Goal: Communication & Community: Answer question/provide support

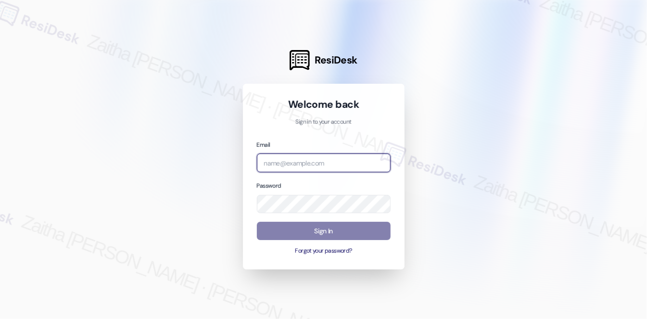
click at [326, 163] on input "email" at bounding box center [324, 162] width 134 height 19
type input "automated-surveys-executive_management-zaitha.mae.[PERSON_NAME]@executive_[DOMA…"
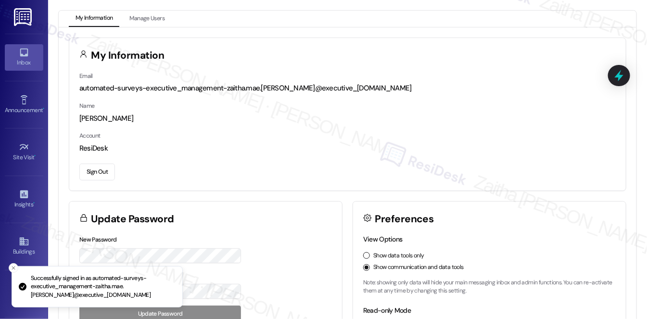
click at [35, 62] on div "Inbox" at bounding box center [24, 63] width 48 height 10
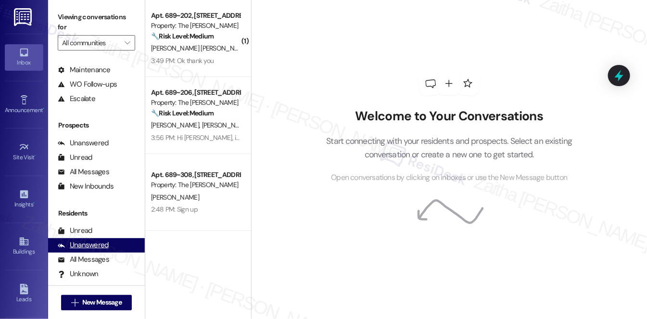
scroll to position [114, 0]
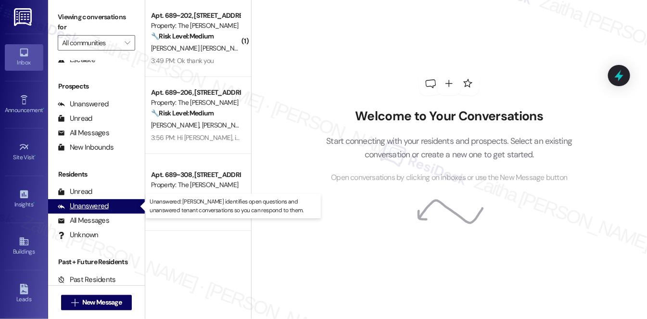
click at [100, 208] on div "Unanswered" at bounding box center [83, 206] width 51 height 10
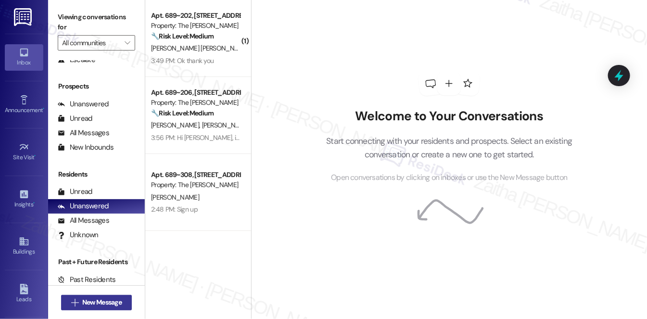
click at [93, 303] on span "New Message" at bounding box center [101, 302] width 39 height 10
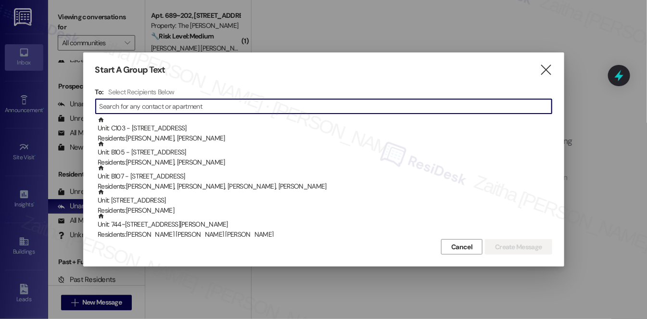
paste input "[PERSON_NAME]"
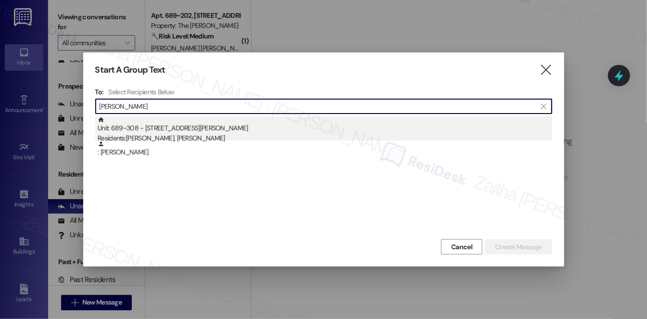
type input "[PERSON_NAME]"
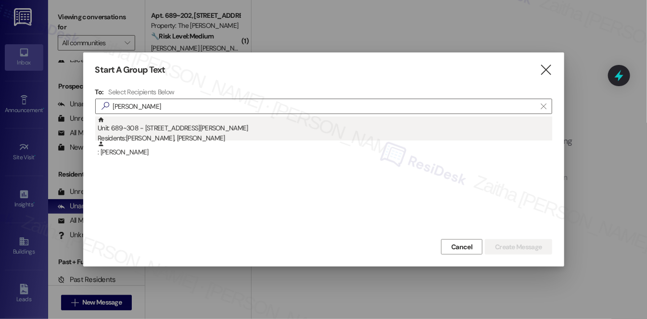
click at [146, 133] on div "Residents: [PERSON_NAME], [PERSON_NAME]" at bounding box center [325, 138] width 454 height 10
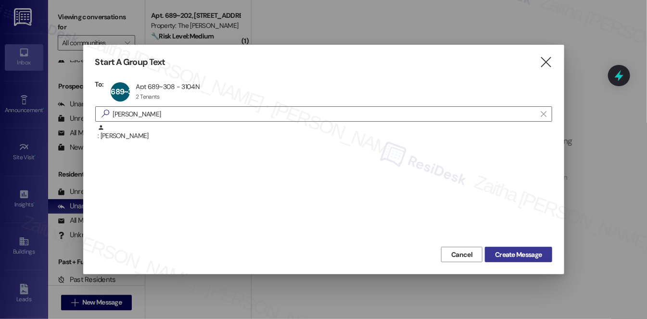
click at [529, 256] on span "Create Message" at bounding box center [518, 255] width 47 height 10
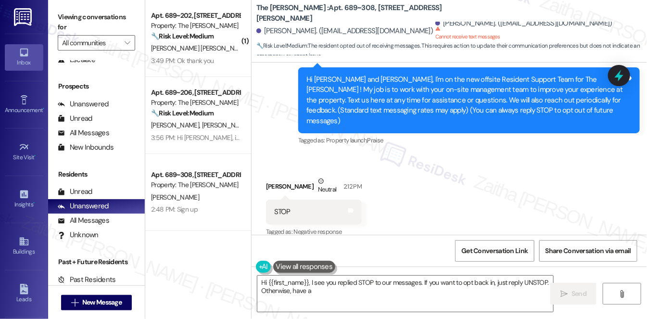
scroll to position [95, 0]
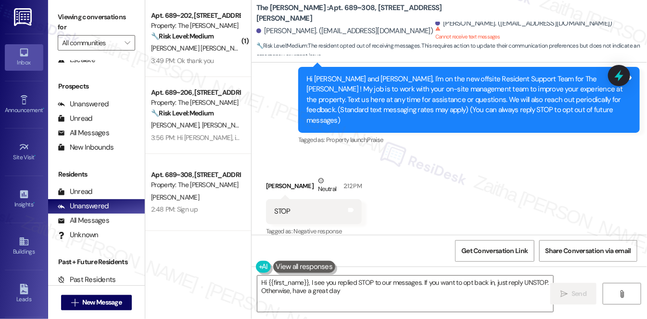
type textarea "Hi {{first_name}}, I see you replied STOP to our messages. If you want to opt b…"
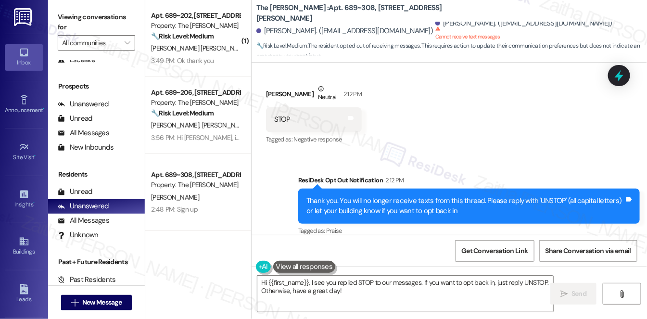
scroll to position [143, 0]
